Goal: Task Accomplishment & Management: Complete application form

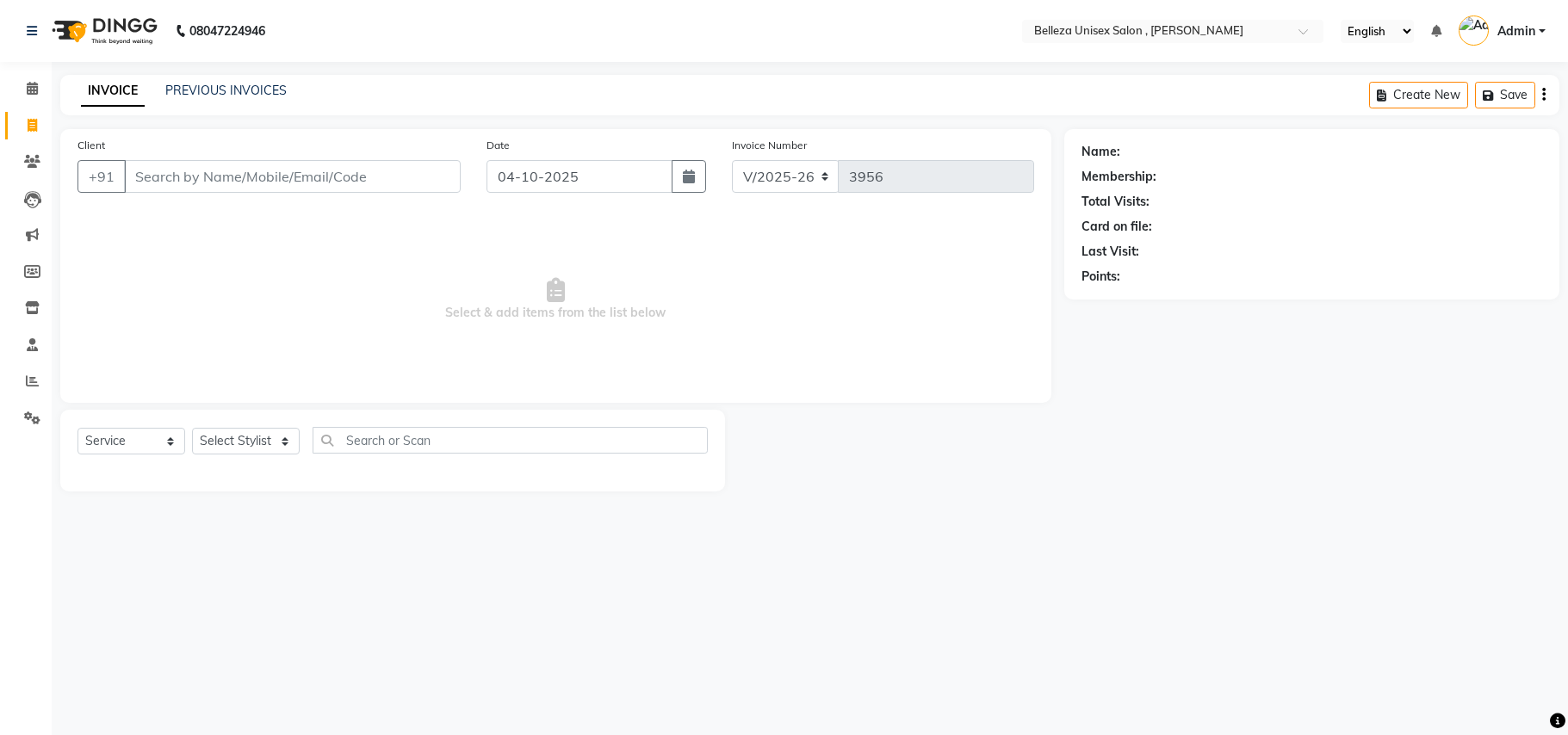
select select "4047"
select select "service"
click at [198, 444] on select "Select Stylist [PERSON_NAME] Barsa Boss [PERSON_NAME] [PERSON_NAME] [PERSON_NAM…" at bounding box center [246, 441] width 108 height 27
select select "69275"
click at [192, 428] on select "Select Stylist [PERSON_NAME] Barsa Boss [PERSON_NAME] [PERSON_NAME] [PERSON_NAM…" at bounding box center [246, 441] width 108 height 27
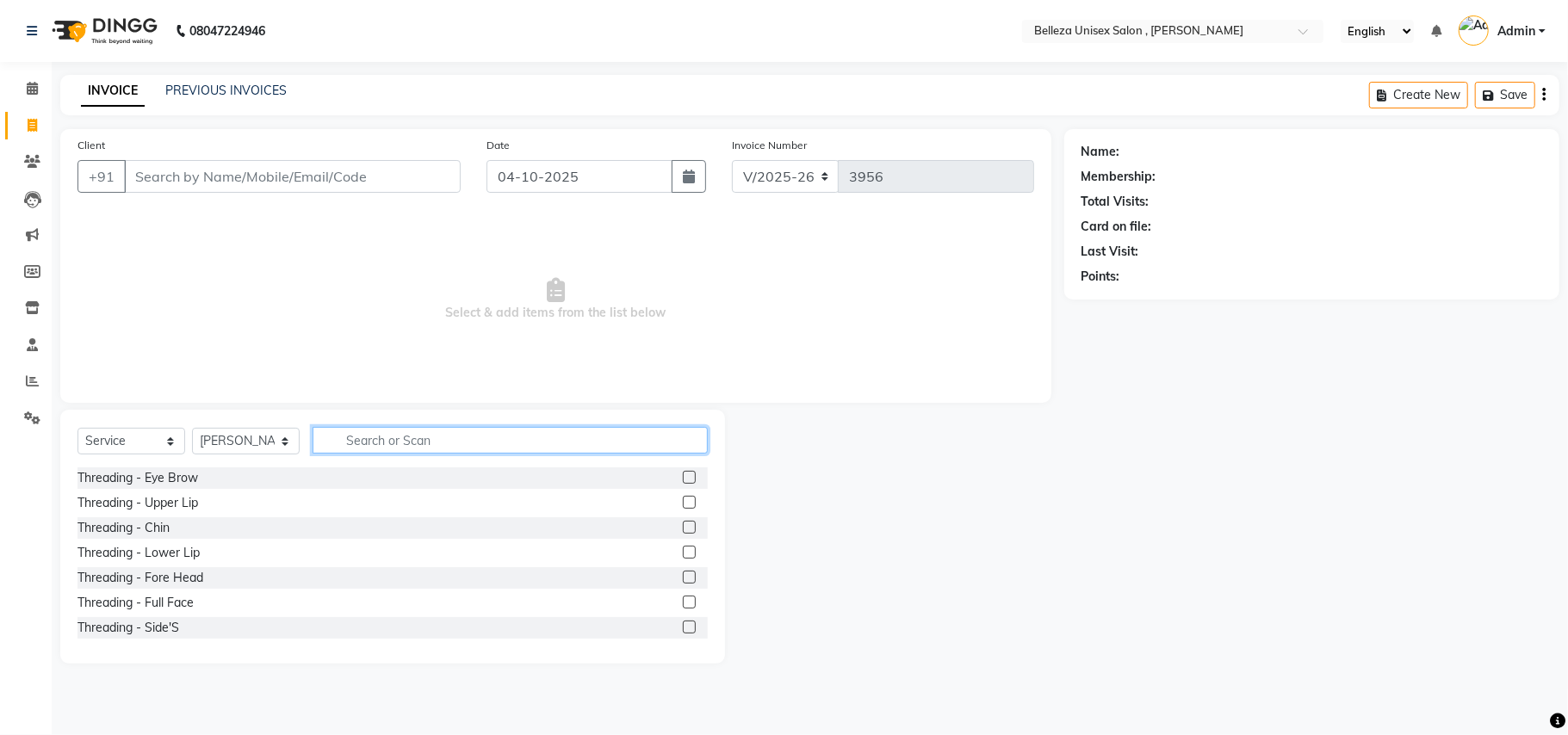
click at [393, 449] on input "text" at bounding box center [509, 440] width 395 height 27
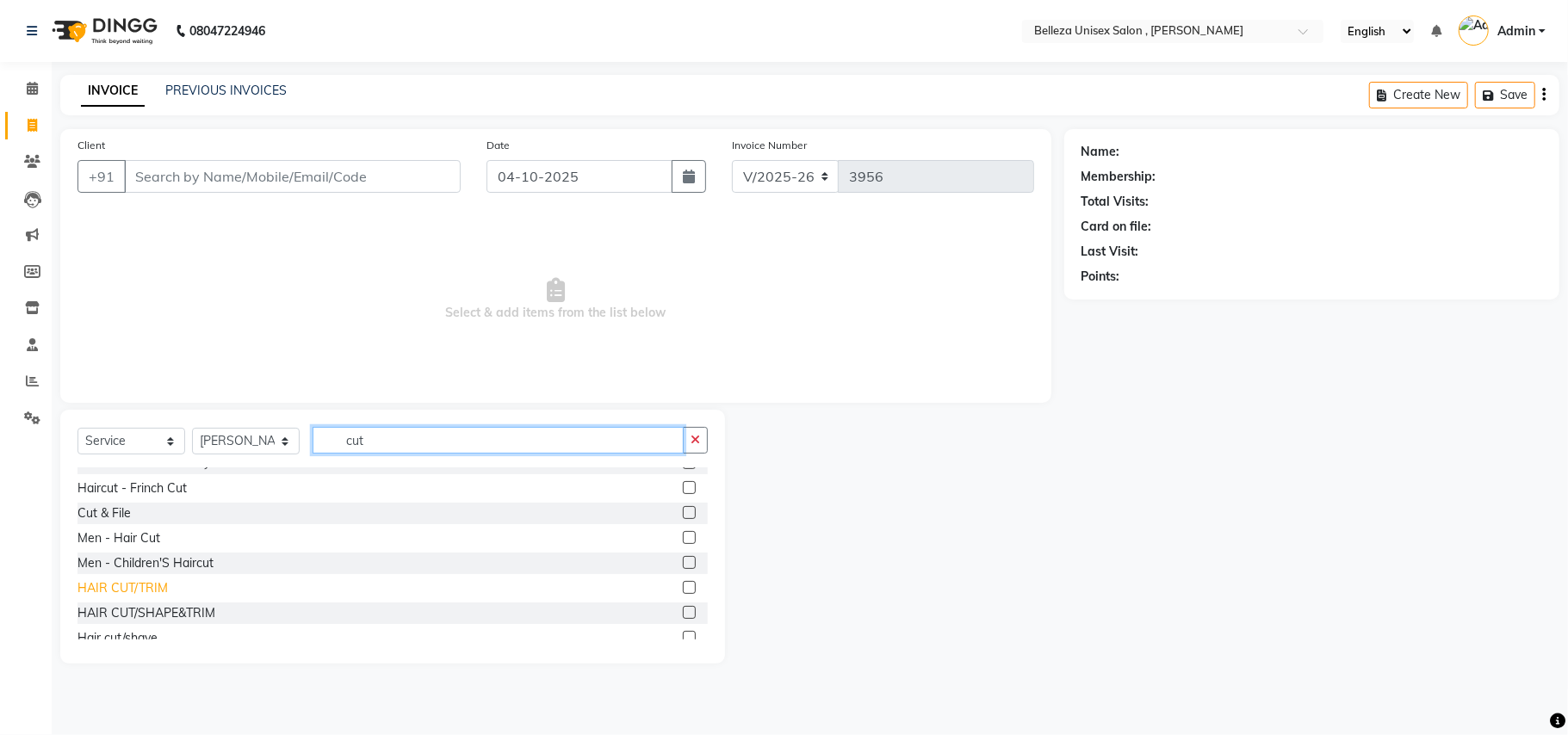
type input "cut"
click at [138, 586] on div "HAIR CUT/TRIM" at bounding box center [122, 588] width 90 height 18
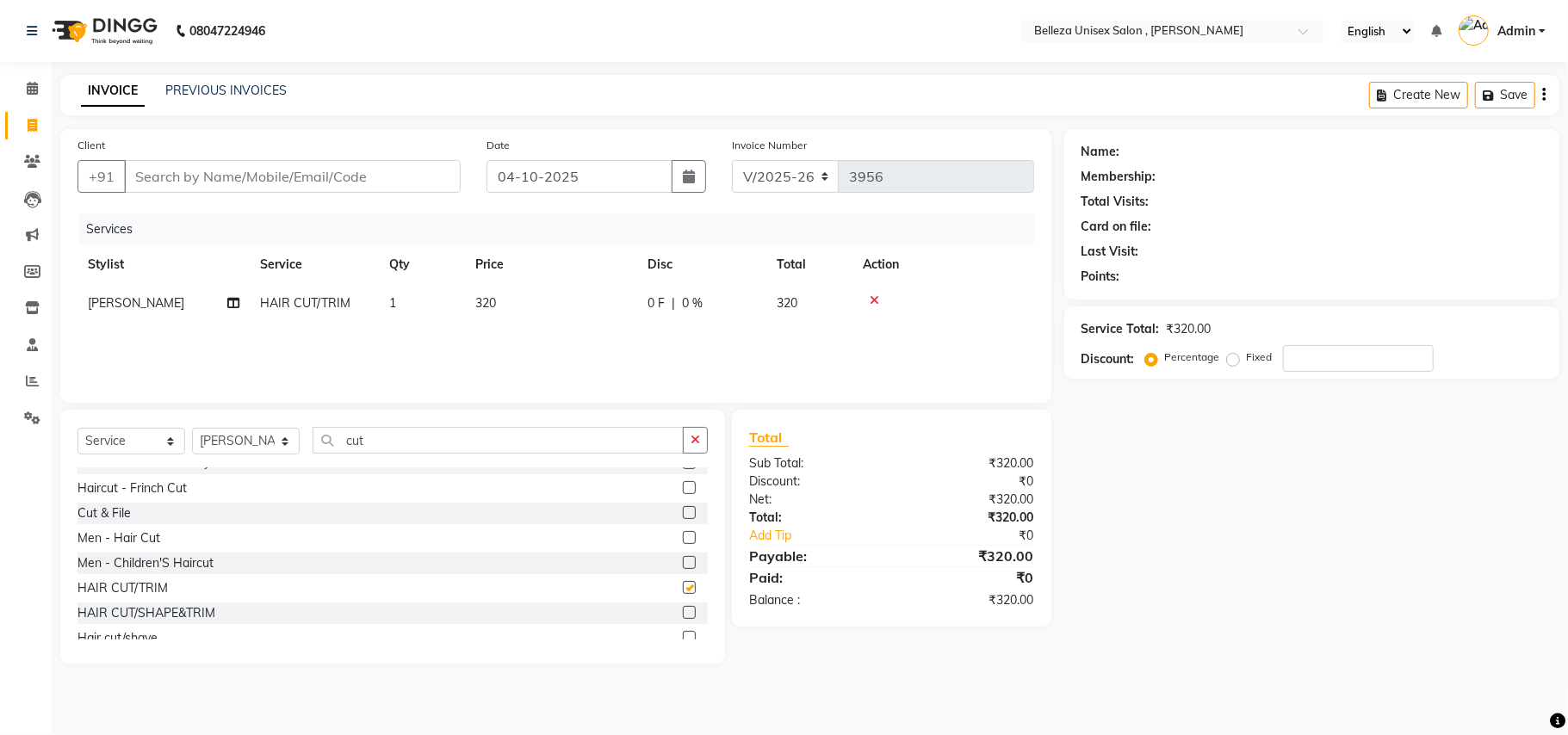
checkbox input "false"
click at [383, 441] on input "cut" at bounding box center [498, 440] width 371 height 27
type input "c"
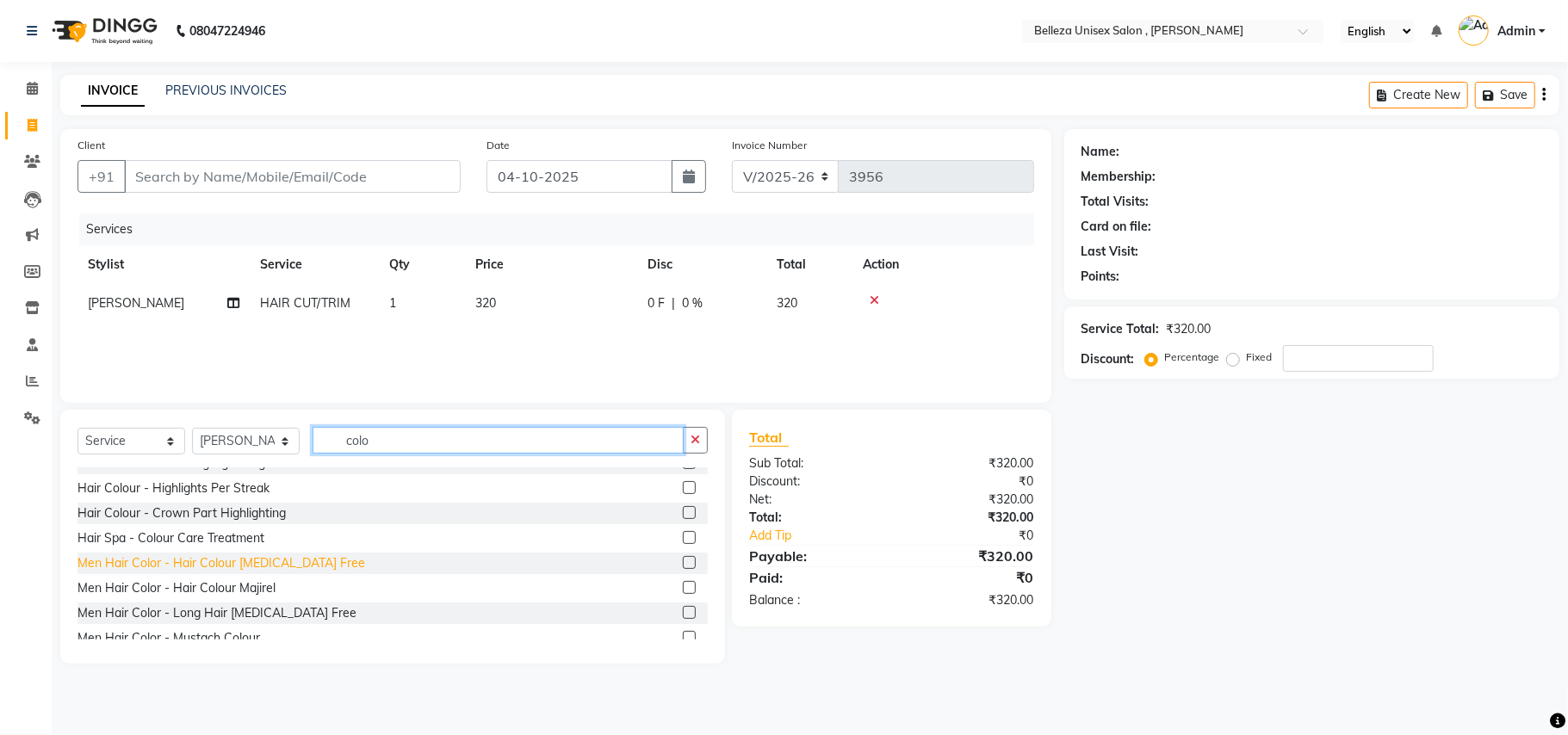
type input "colo"
click at [304, 560] on div "Men Hair Color - Hair Colour [MEDICAL_DATA] Free" at bounding box center [222, 564] width 288 height 18
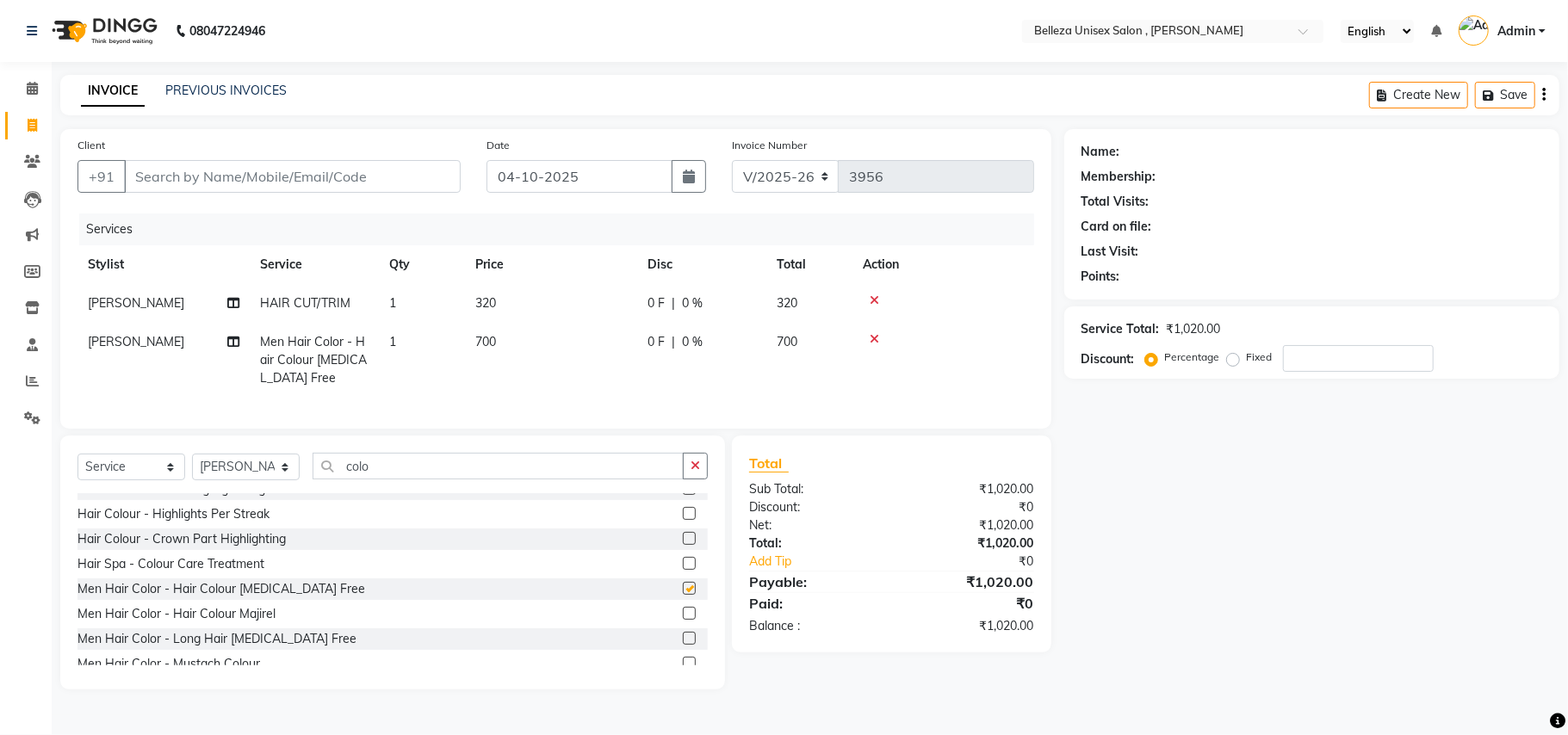
checkbox input "false"
click at [410, 470] on input "colo" at bounding box center [498, 466] width 371 height 27
click at [415, 479] on input "colo" at bounding box center [498, 466] width 371 height 27
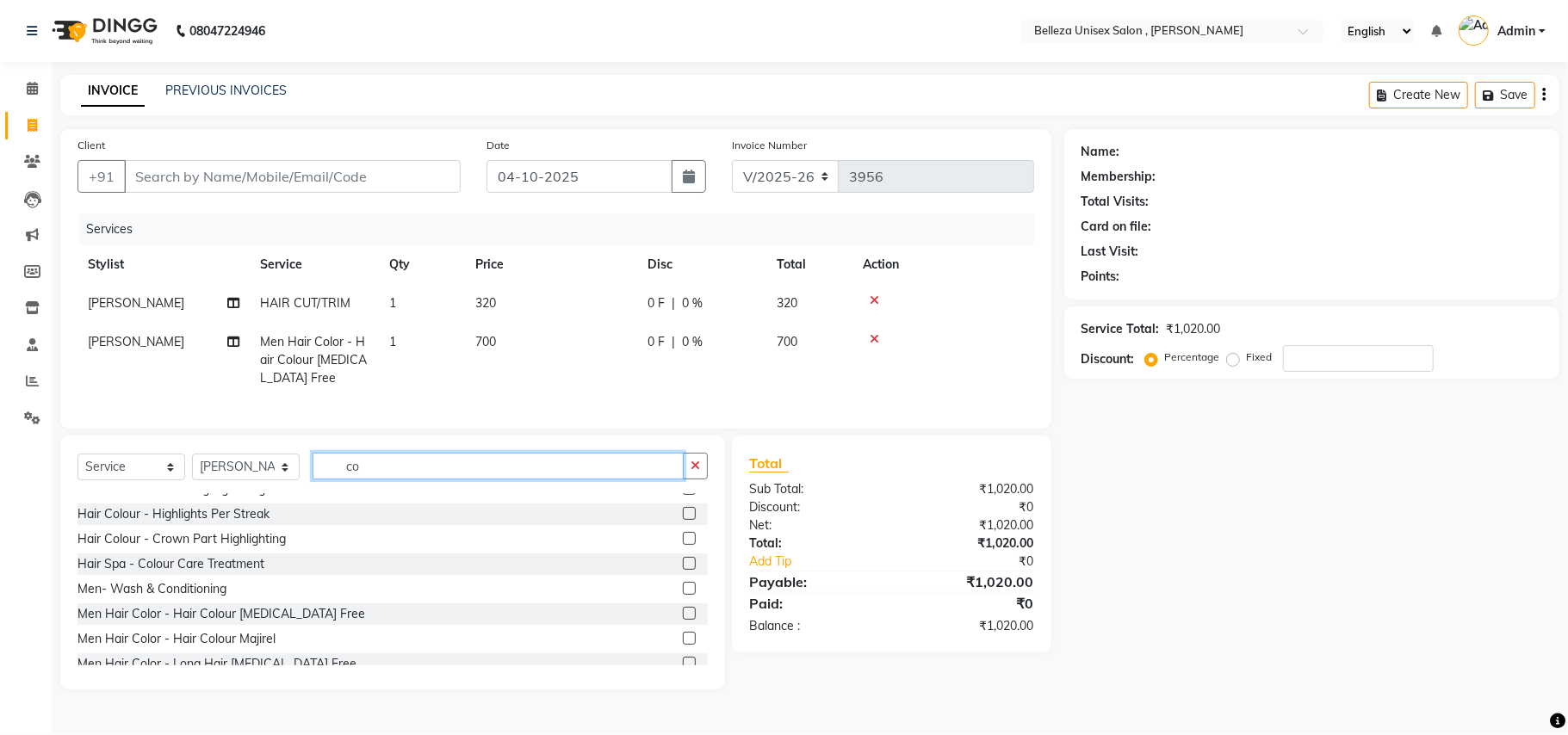
type input "c"
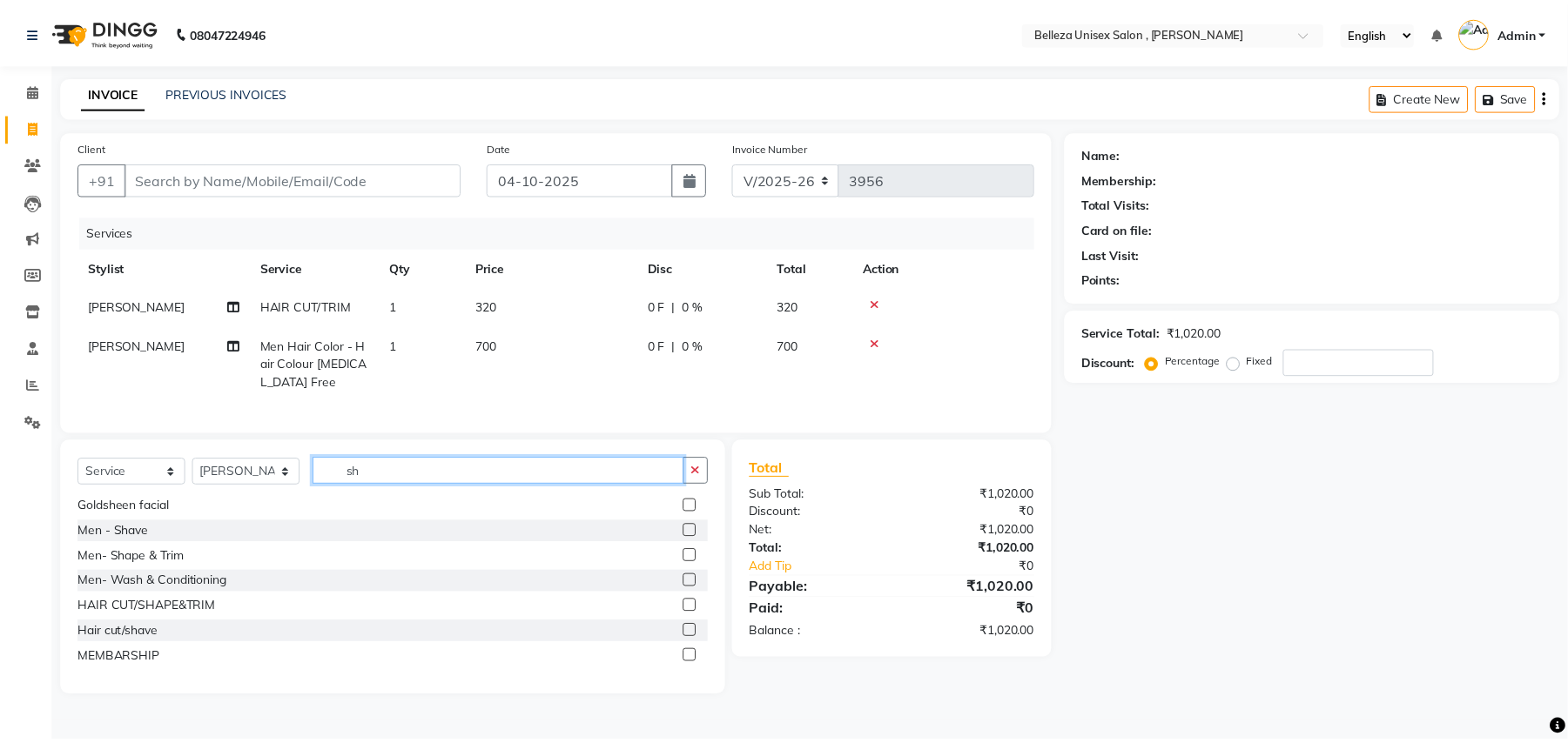
scroll to position [0, 0]
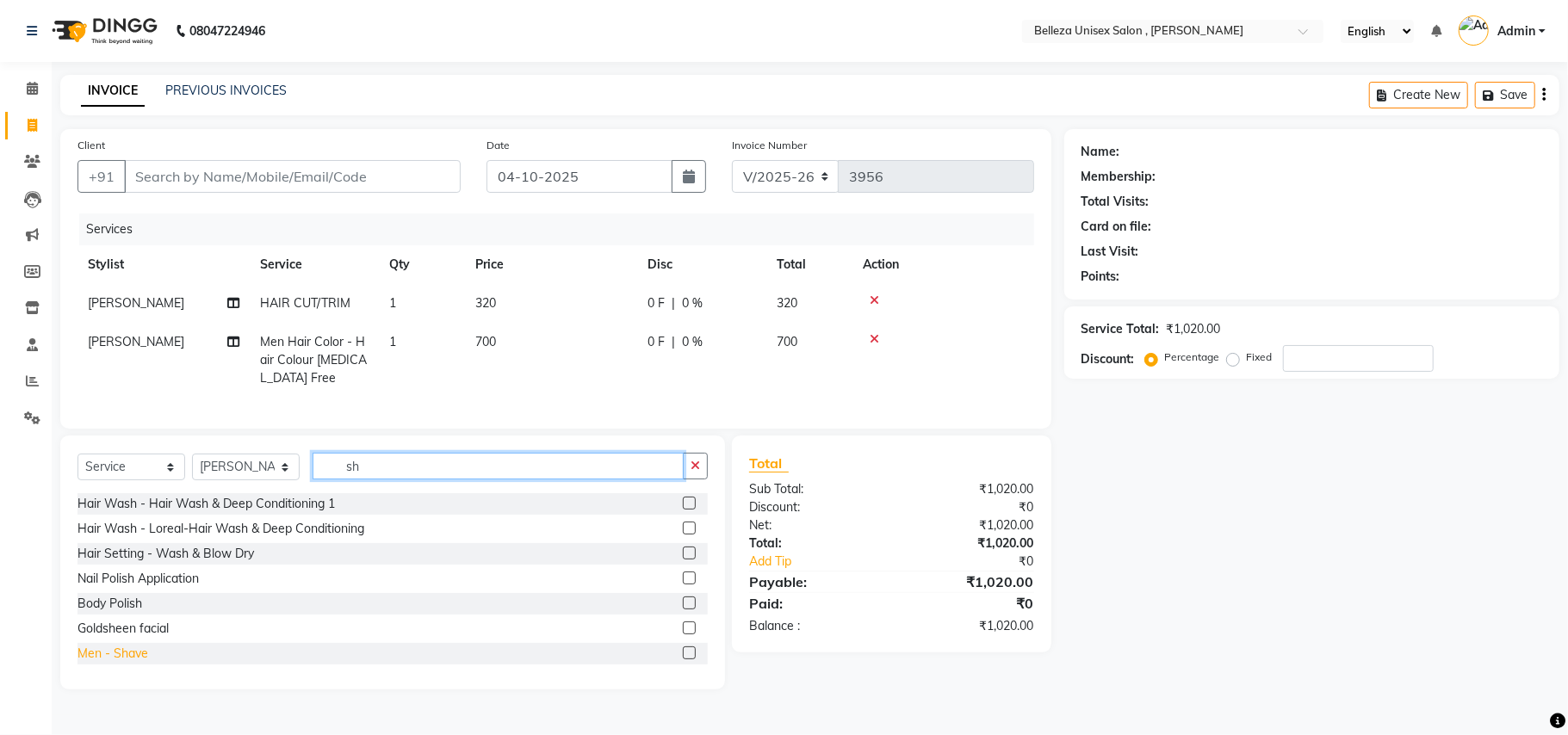
type input "sh"
click at [146, 663] on div "Men - Shave" at bounding box center [113, 654] width 71 height 18
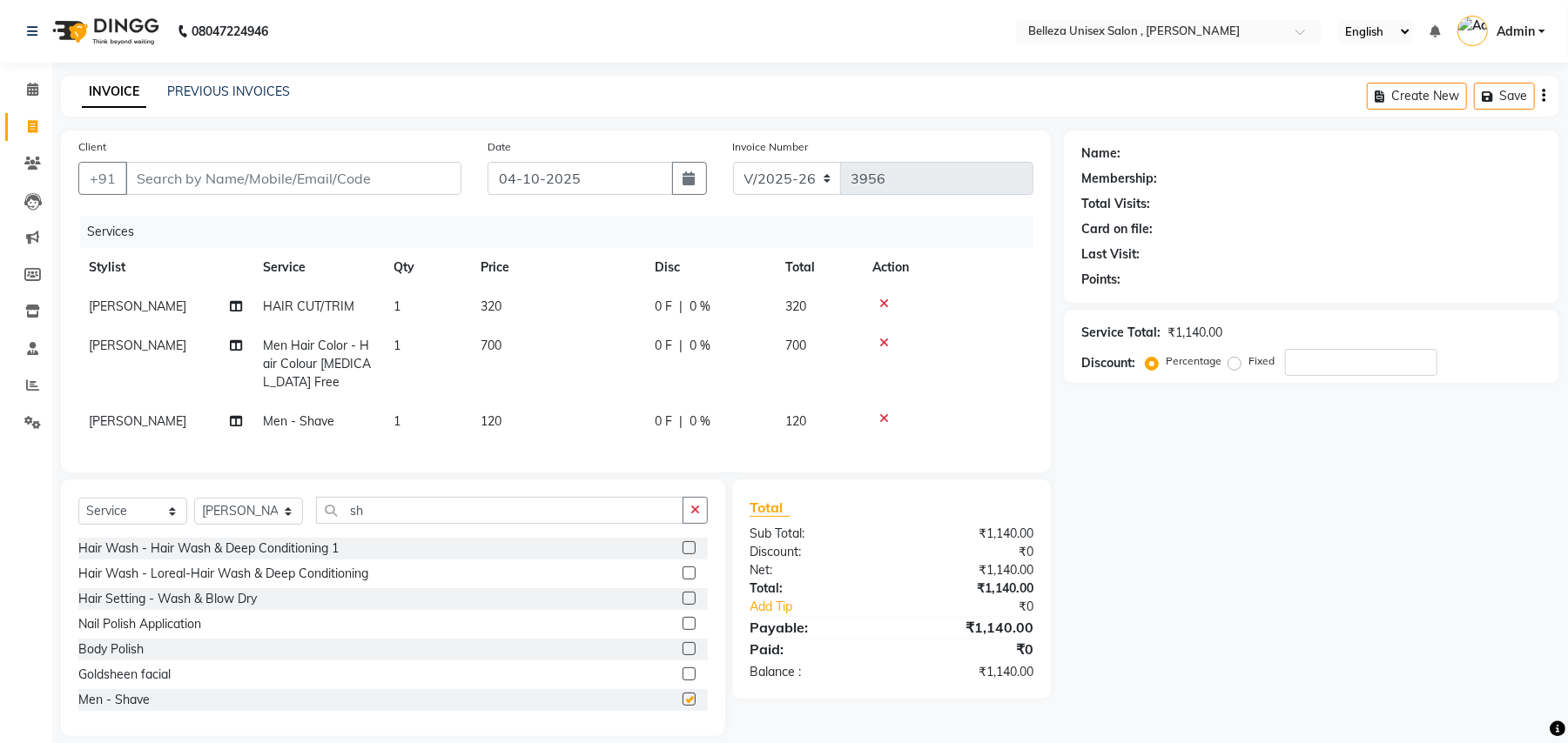
checkbox input "false"
click at [883, 301] on icon at bounding box center [884, 304] width 10 height 12
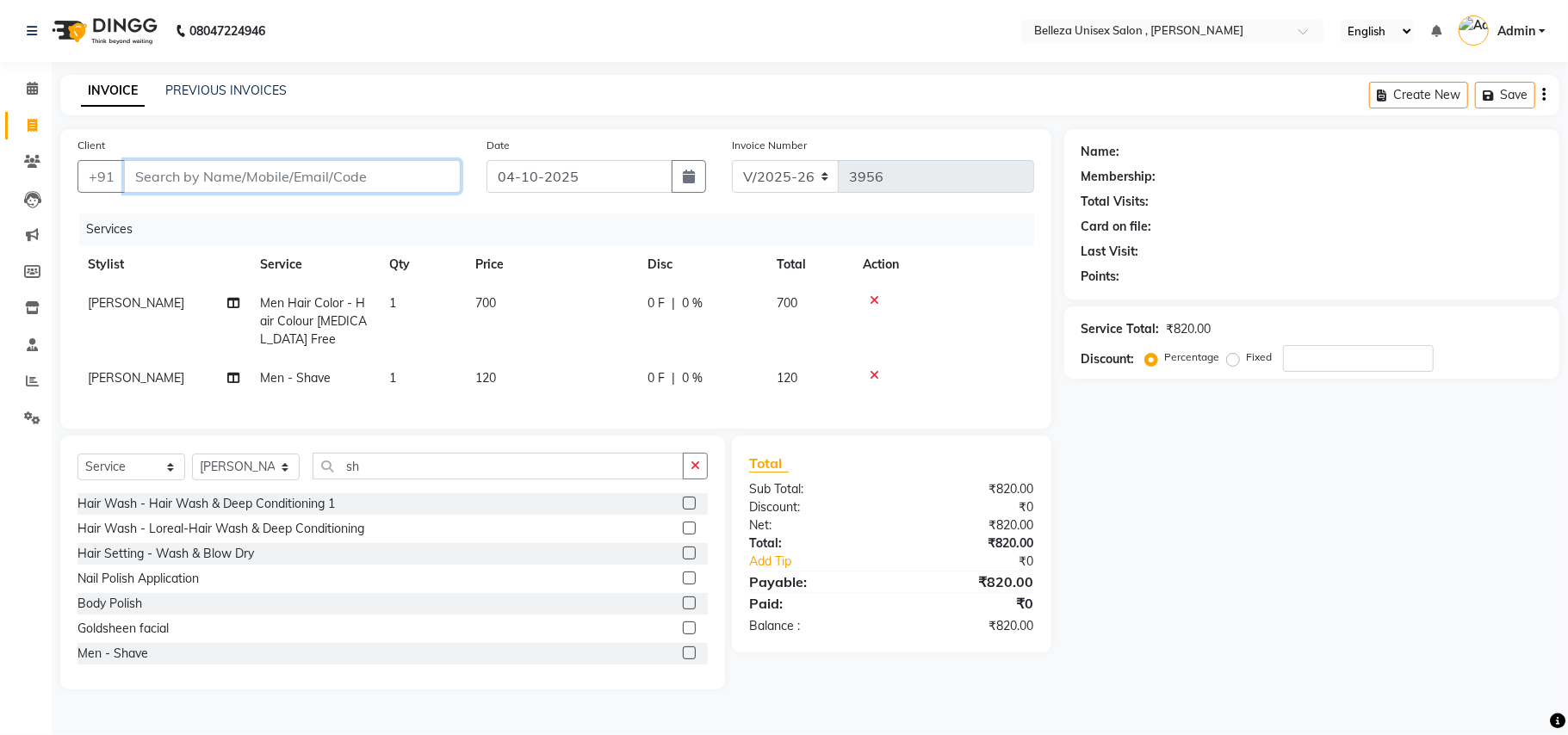
click at [334, 179] on input "Client" at bounding box center [293, 176] width 337 height 33
type input "7"
type input "0"
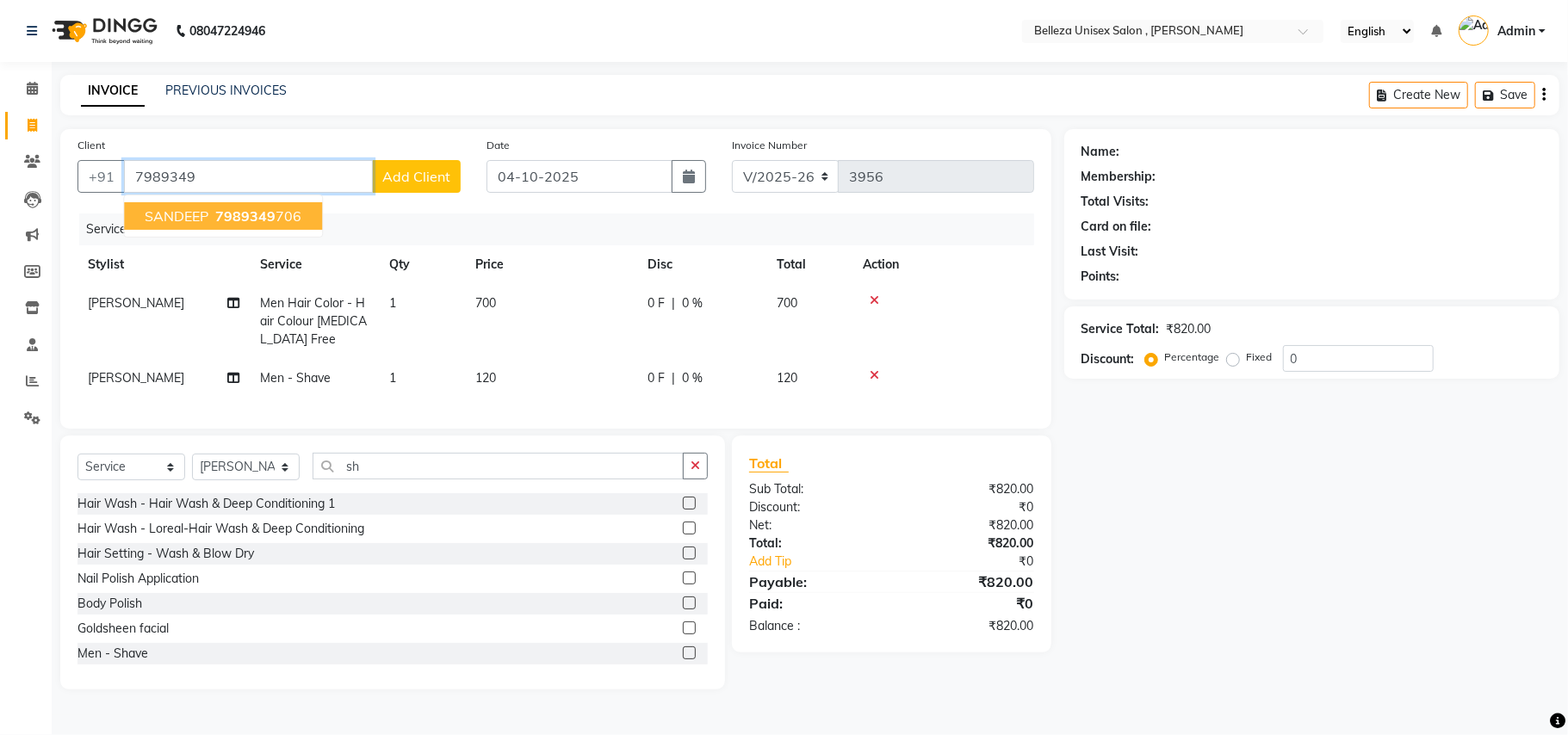
click at [223, 204] on button "SANDEEP 7989349 706" at bounding box center [223, 216] width 198 height 27
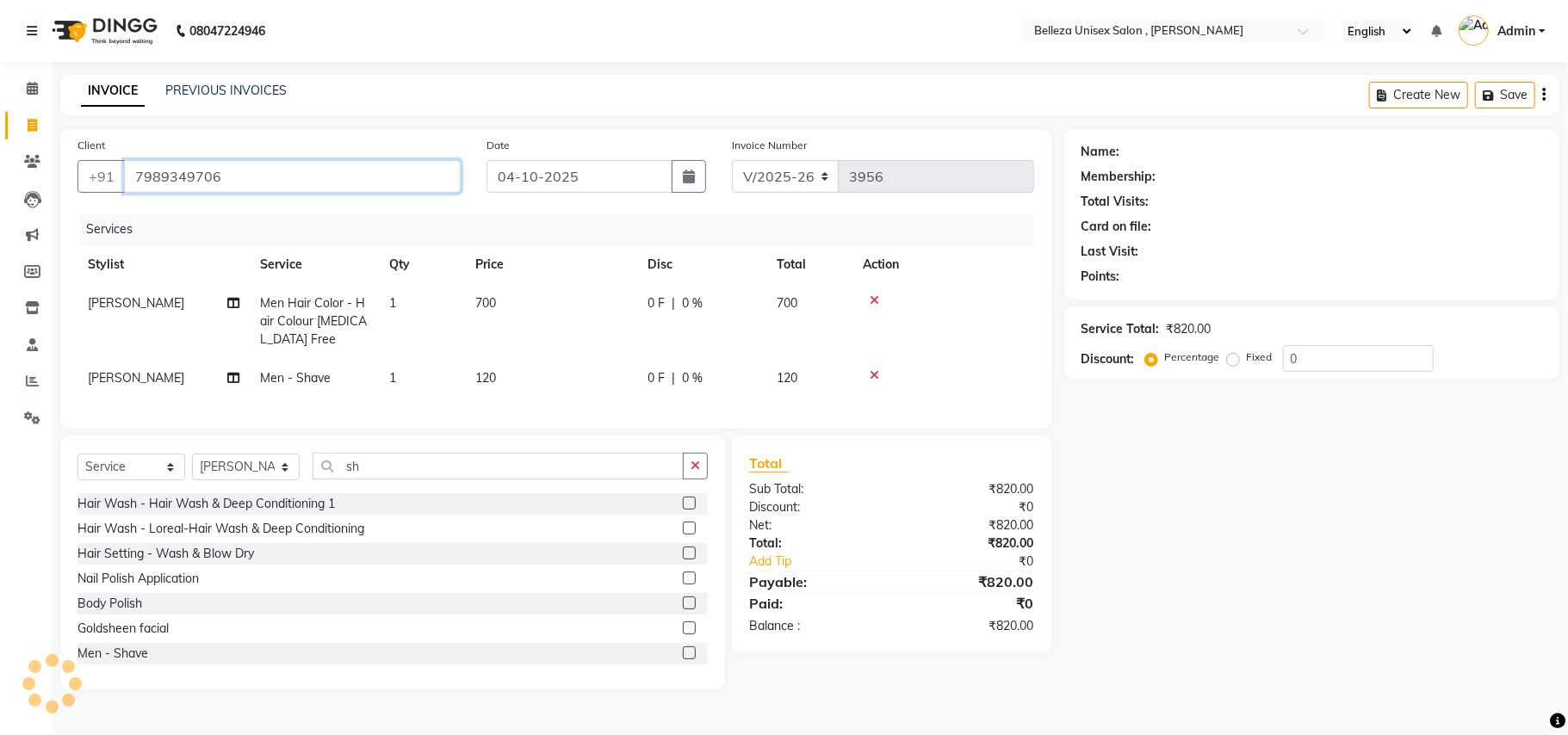
type input "7989349706"
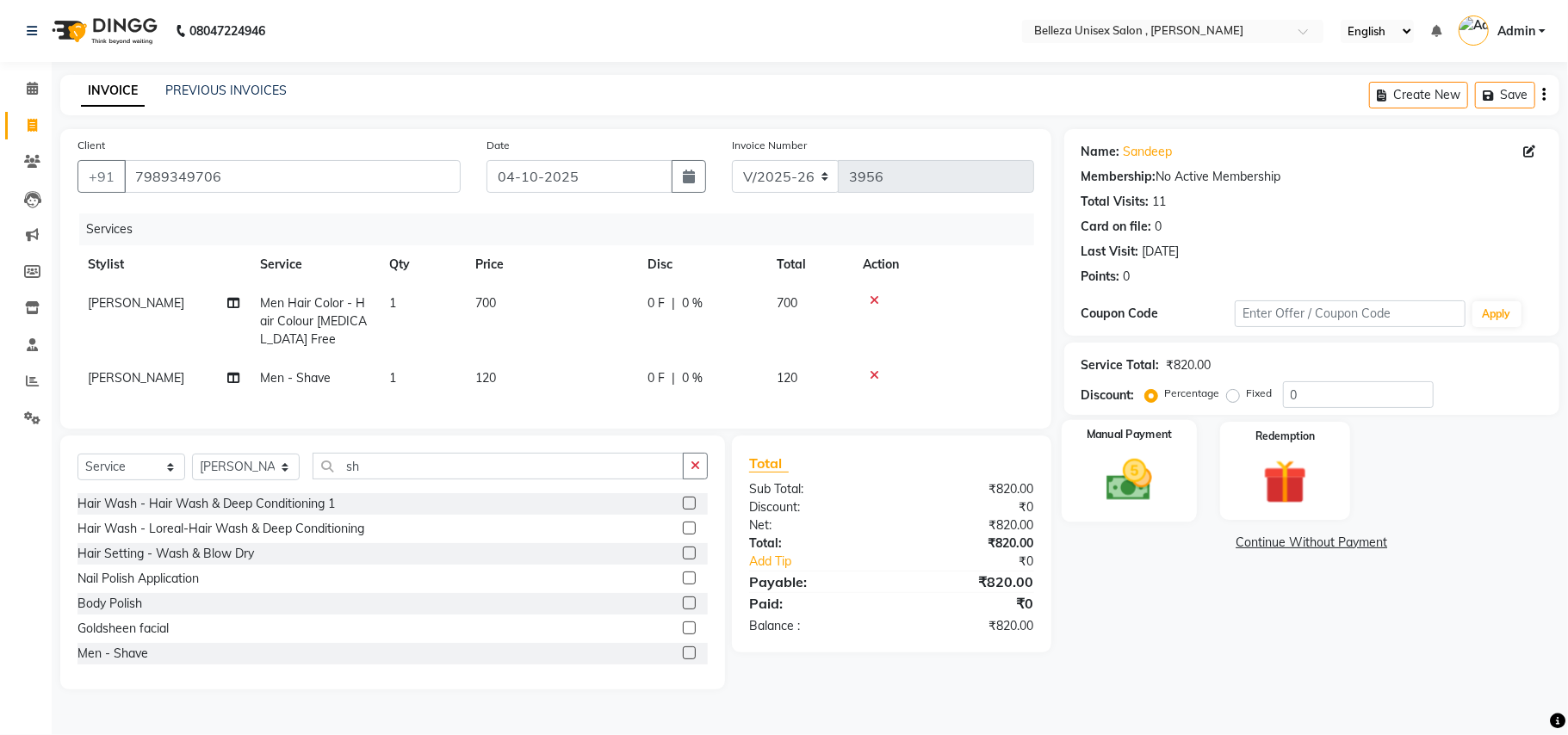
click at [1107, 490] on img at bounding box center [1129, 480] width 75 height 53
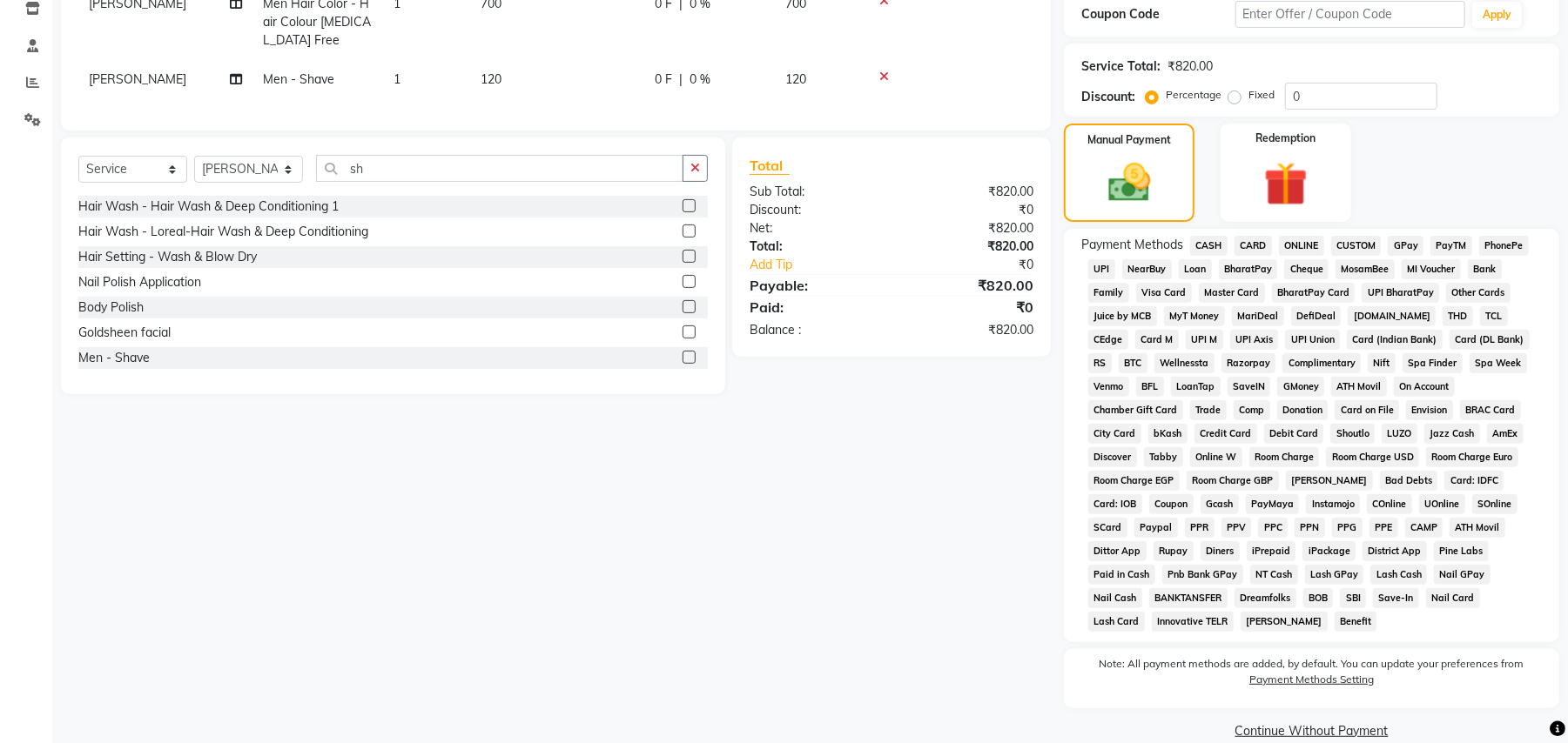
scroll to position [193, 0]
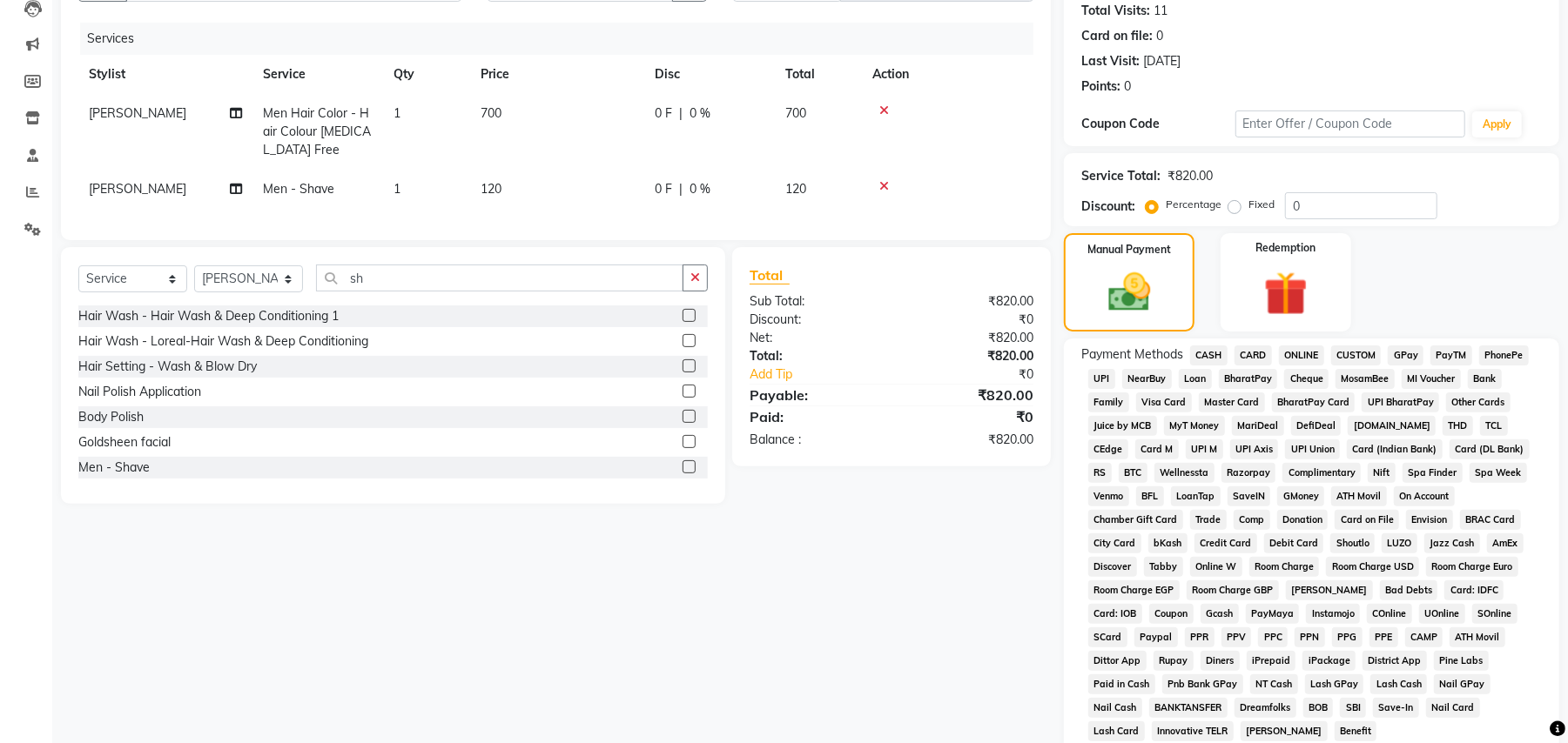
click at [1102, 381] on span "UPI" at bounding box center [1102, 379] width 27 height 20
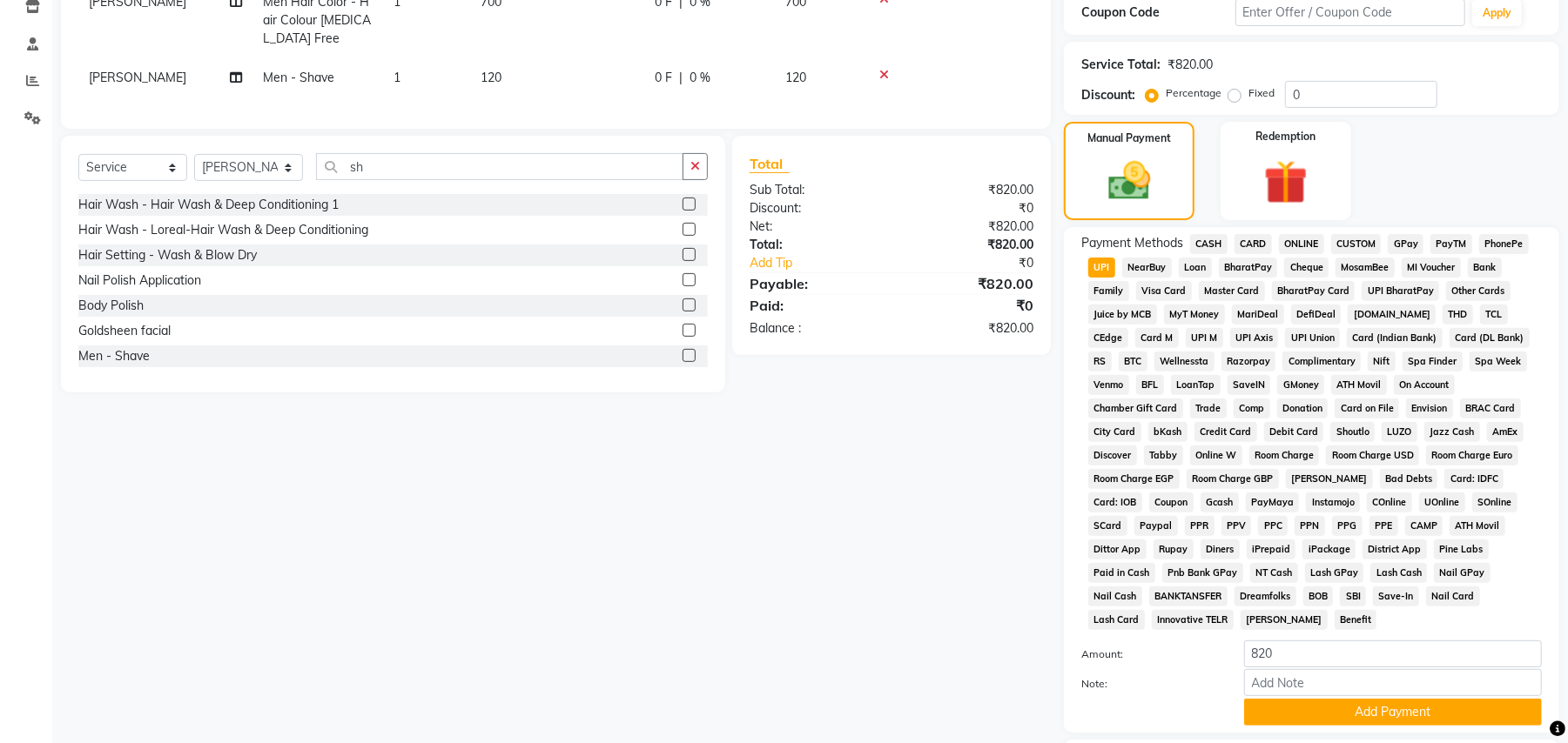
scroll to position [402, 0]
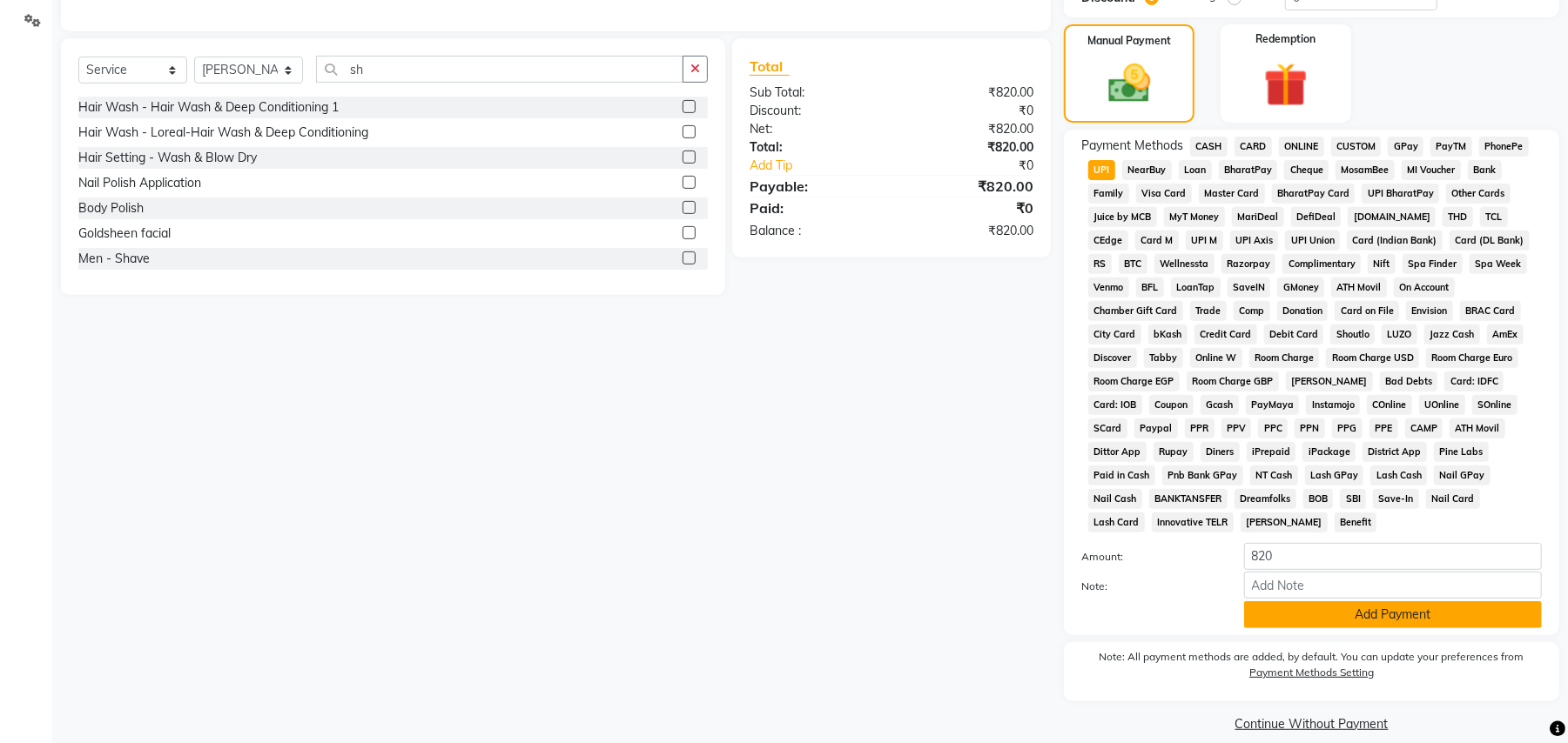
drag, startPoint x: 1380, startPoint y: 590, endPoint x: 1380, endPoint y: 603, distance: 13.0
click at [1380, 603] on button "Add Payment" at bounding box center [1393, 615] width 298 height 27
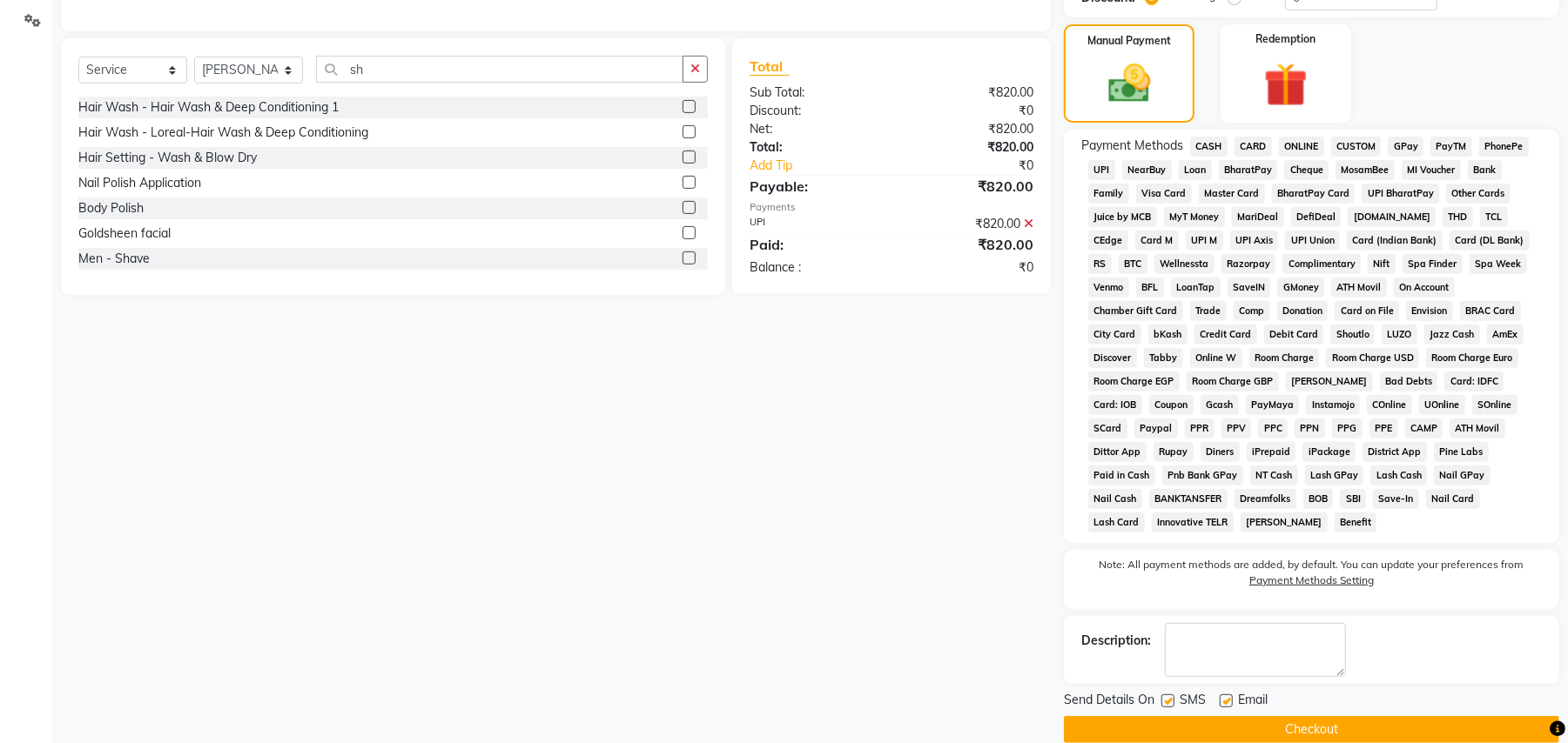
click at [1357, 716] on button "Checkout" at bounding box center [1311, 730] width 495 height 27
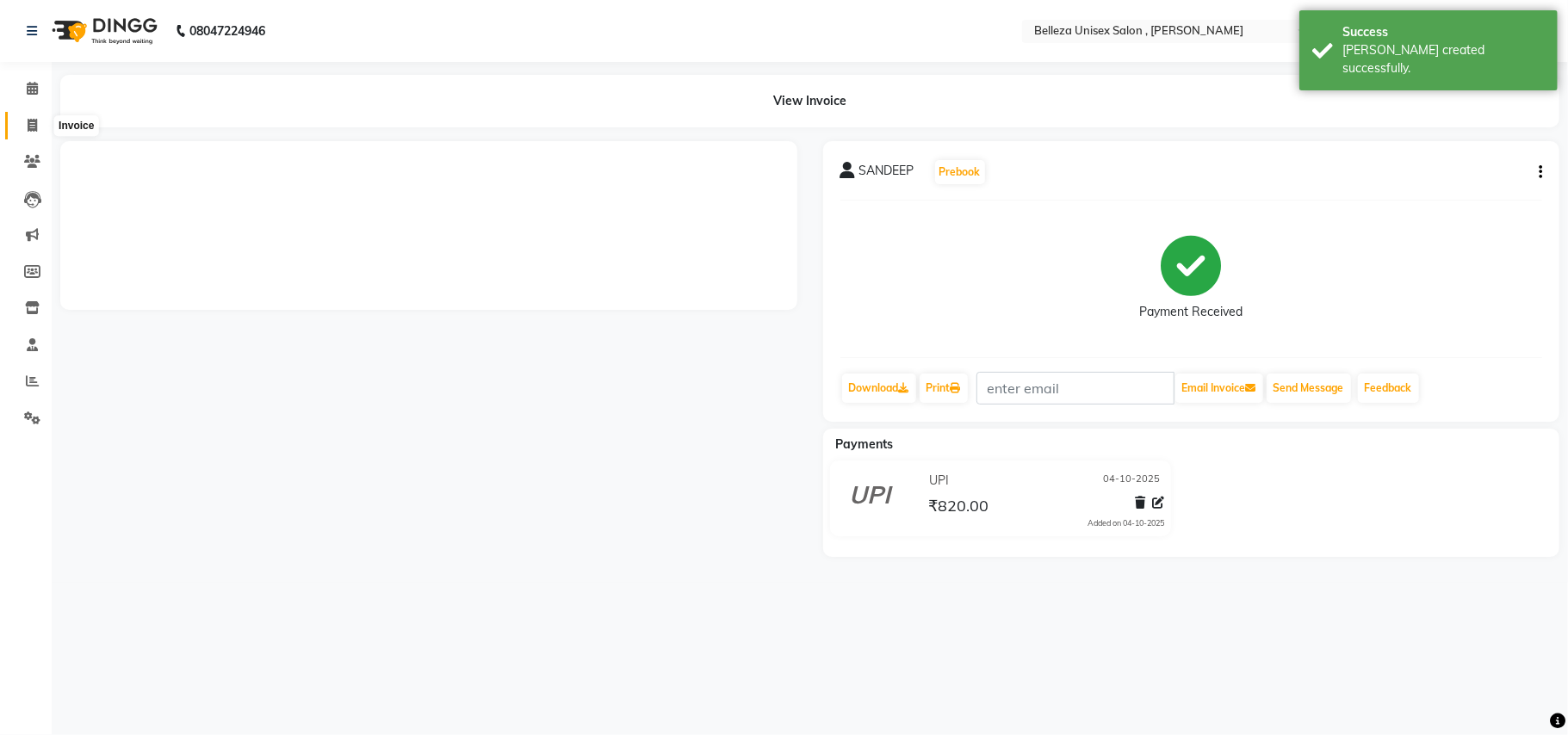
click at [39, 131] on span at bounding box center [32, 126] width 30 height 20
select select "service"
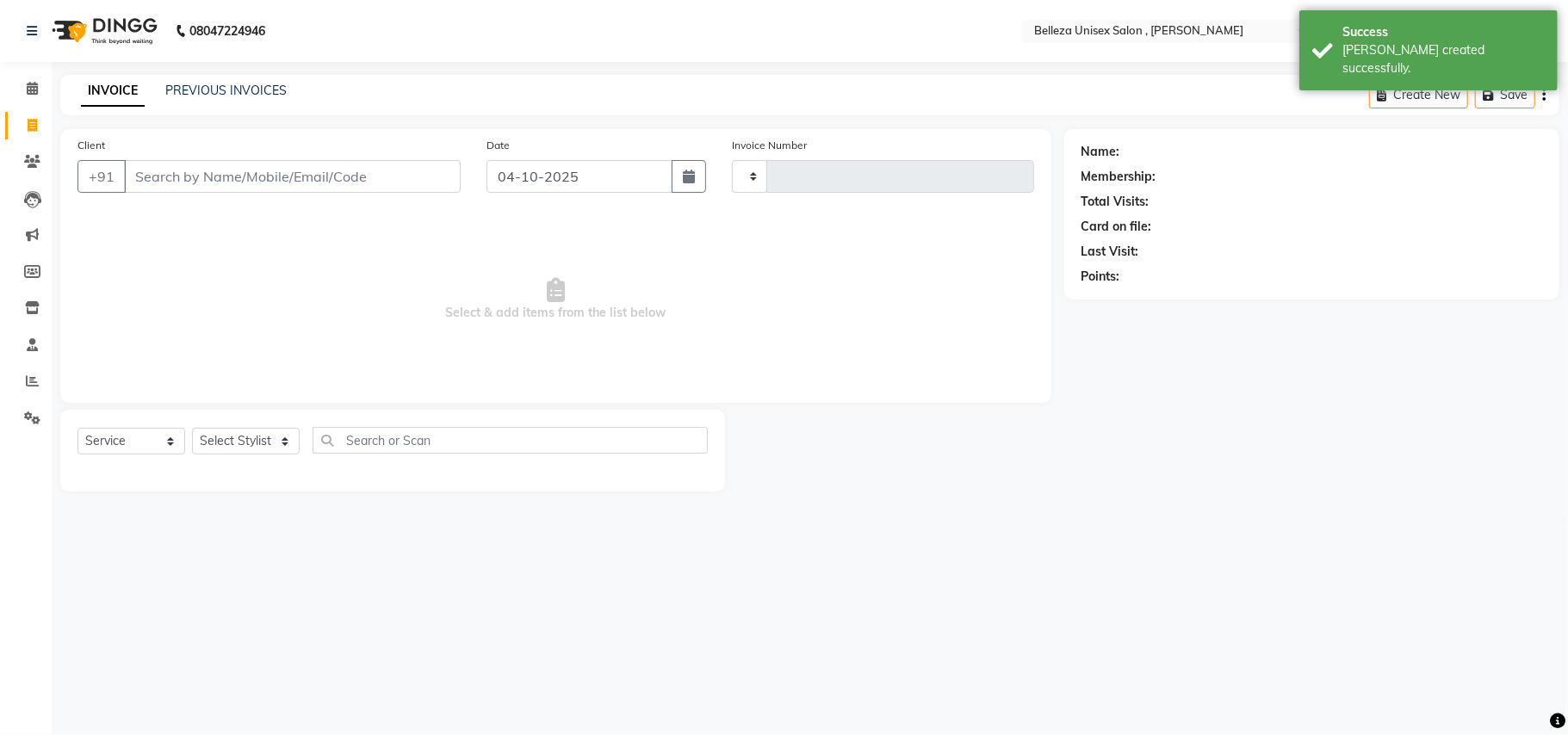
type input "3957"
select select "4047"
drag, startPoint x: 250, startPoint y: 169, endPoint x: 246, endPoint y: 158, distance: 11.7
click at [250, 166] on input "Client" at bounding box center [293, 176] width 337 height 33
select select "product"
